Goal: Transaction & Acquisition: Purchase product/service

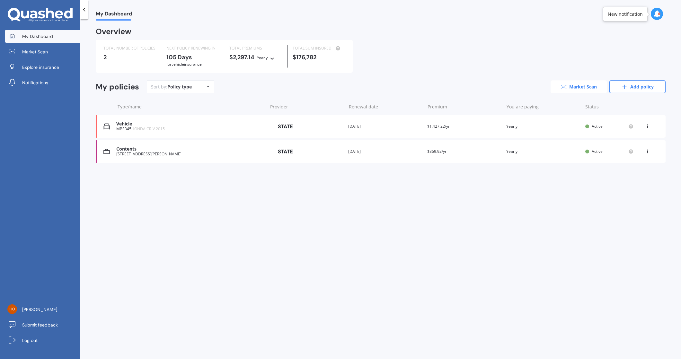
click at [583, 85] on link "Market Scan" at bounding box center [579, 86] width 56 height 13
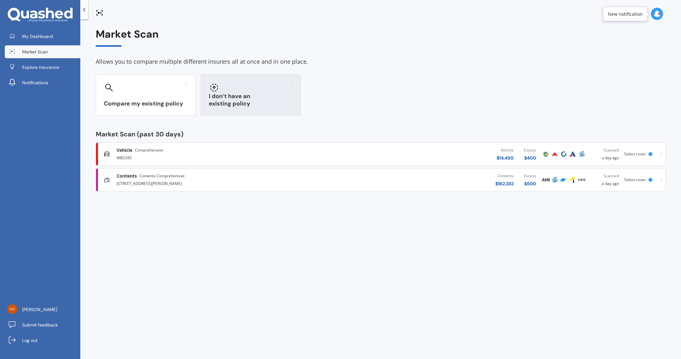
click at [237, 103] on h3 "I don’t have an existing policy" at bounding box center [251, 100] width 84 height 15
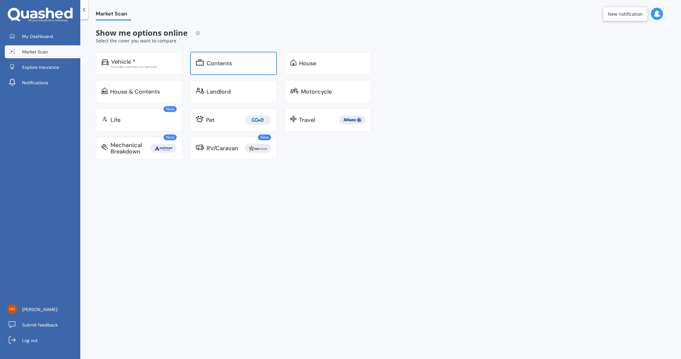
click at [232, 65] on div "Contents" at bounding box center [239, 63] width 65 height 6
